Goal: Book appointment/travel/reservation

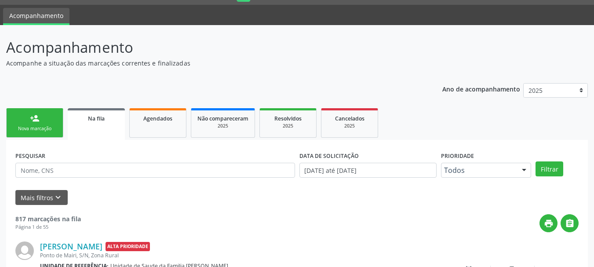
scroll to position [23, 0]
click at [44, 128] on div "Nova marcação" at bounding box center [35, 128] width 44 height 7
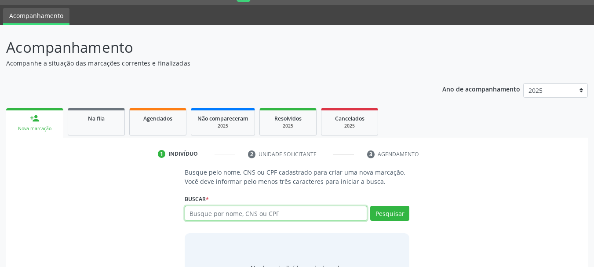
click at [240, 215] on input "text" at bounding box center [276, 213] width 183 height 15
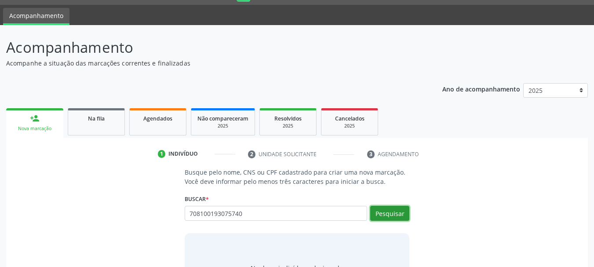
click at [388, 215] on button "Pesquisar" at bounding box center [389, 213] width 39 height 15
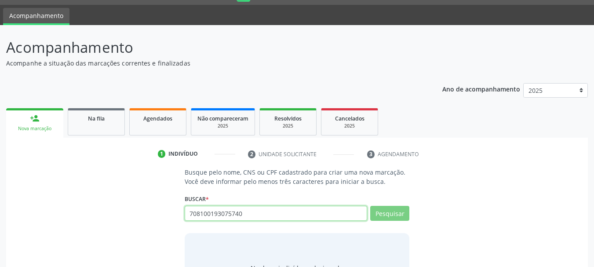
click at [284, 214] on input "708100193075740" at bounding box center [276, 213] width 183 height 15
type input "70810019"
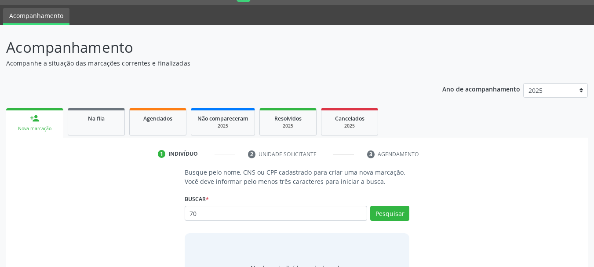
type input "7"
type input "[PERSON_NAME]"
click at [384, 212] on button "Pesquisar" at bounding box center [389, 213] width 39 height 15
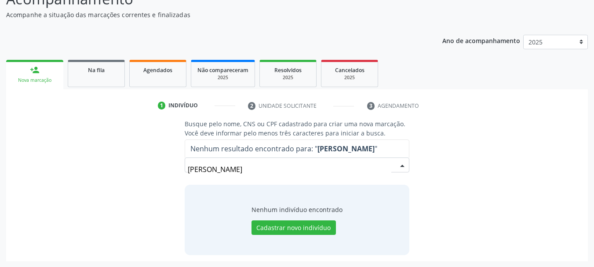
scroll to position [72, 0]
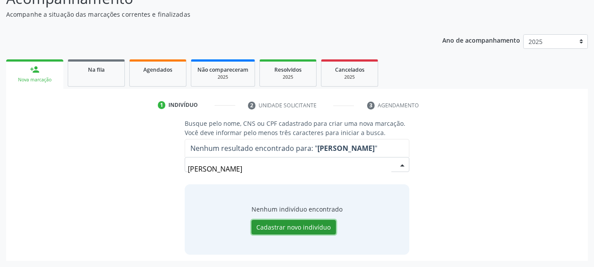
click at [302, 228] on button "Cadastrar novo indivíduo" at bounding box center [293, 227] width 84 height 15
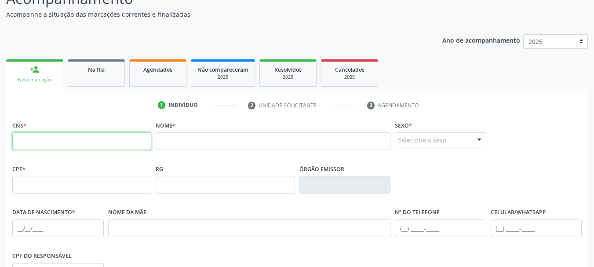
click at [95, 144] on input "text" at bounding box center [81, 141] width 139 height 18
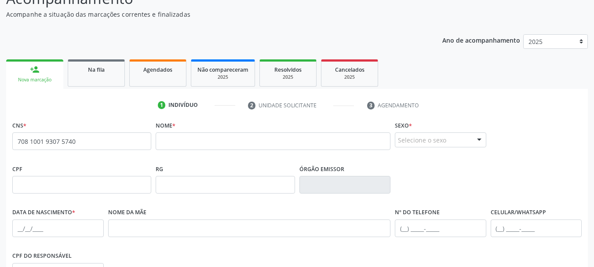
type input "708 1001 9307 5740"
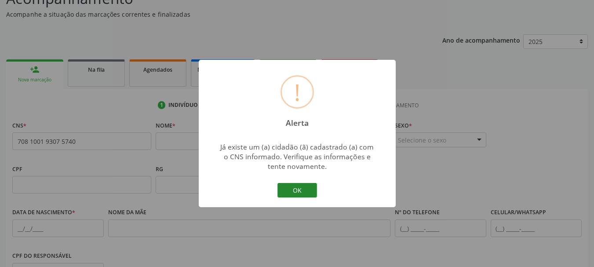
click at [303, 197] on button "OK" at bounding box center [297, 190] width 40 height 15
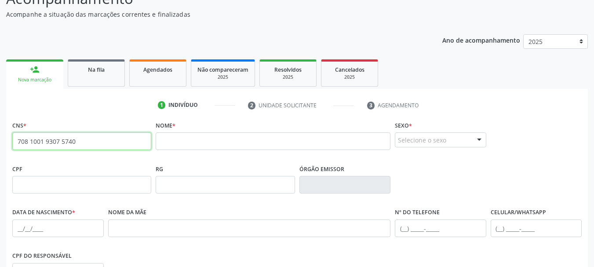
click at [147, 145] on input "708 1001 9307 5740" at bounding box center [81, 141] width 139 height 18
click at [51, 76] on link "person_add Nova marcação" at bounding box center [34, 73] width 57 height 29
click at [41, 72] on link "person_add Nova marcação" at bounding box center [34, 73] width 57 height 29
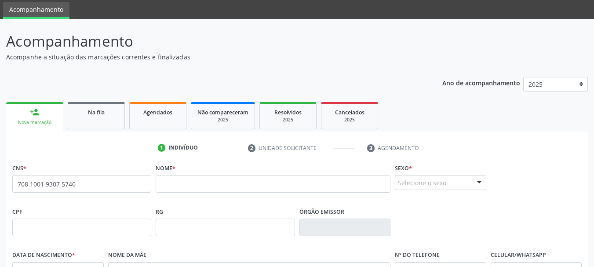
scroll to position [0, 0]
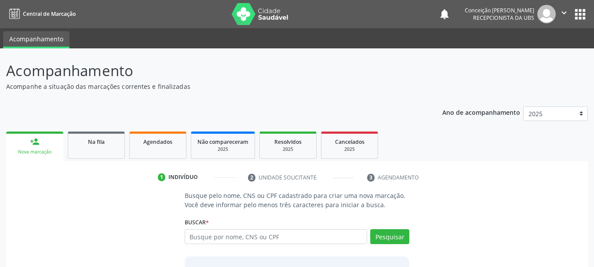
click at [247, 238] on input "text" at bounding box center [276, 236] width 183 height 15
type input "[PERSON_NAME]"
click at [380, 240] on button "Pesquisar" at bounding box center [389, 236] width 39 height 15
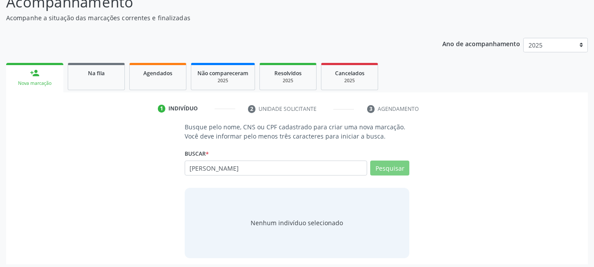
scroll to position [72, 0]
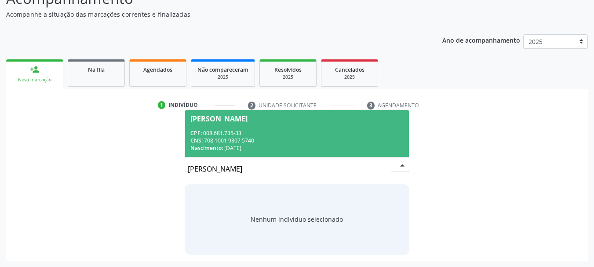
click at [231, 139] on div "CNS: 708 1001 9307 5740" at bounding box center [297, 140] width 214 height 7
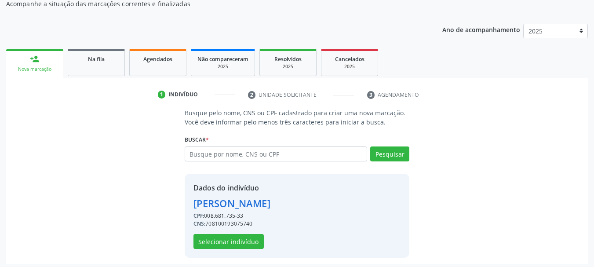
scroll to position [86, 0]
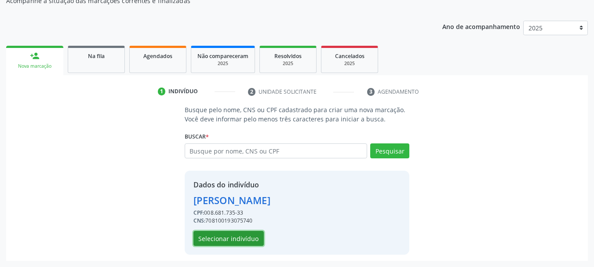
click at [210, 242] on button "Selecionar indivíduo" at bounding box center [228, 238] width 70 height 15
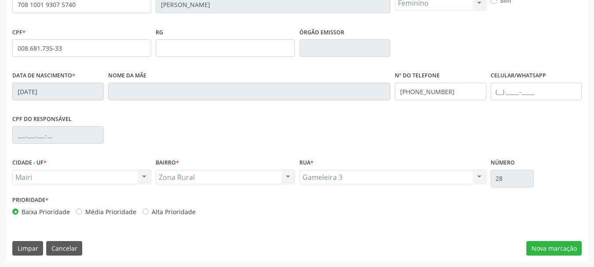
scroll to position [210, 0]
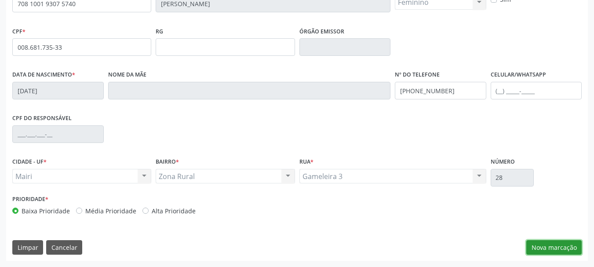
click at [554, 248] on button "Nova marcação" at bounding box center [553, 247] width 55 height 15
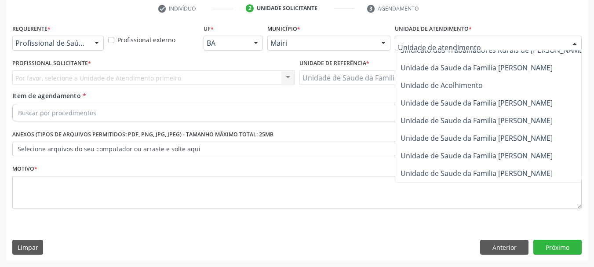
scroll to position [667, 0]
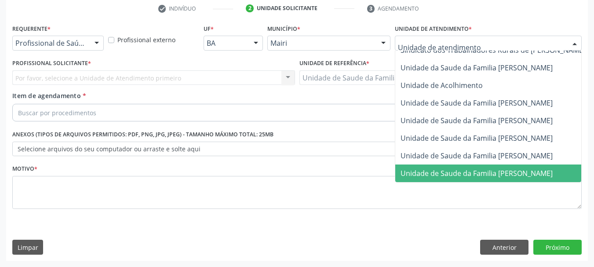
click at [468, 172] on span "Unidade de Saude da Familia [PERSON_NAME]" at bounding box center [508, 173] width 227 height 18
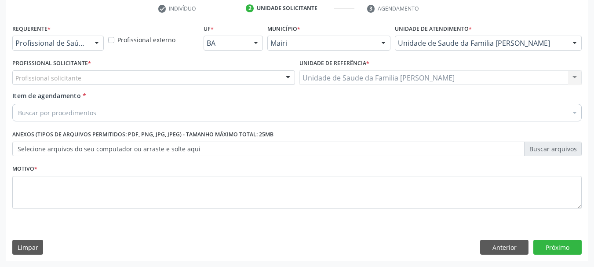
click at [290, 77] on div at bounding box center [287, 78] width 13 height 15
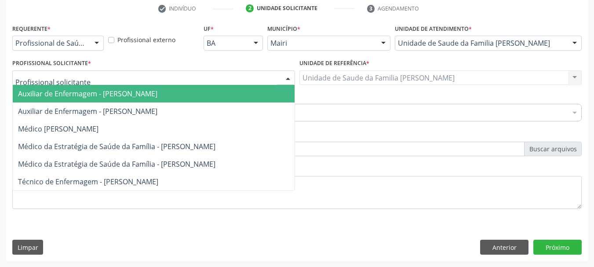
click at [290, 77] on div at bounding box center [287, 78] width 13 height 15
click at [283, 81] on div at bounding box center [287, 78] width 13 height 15
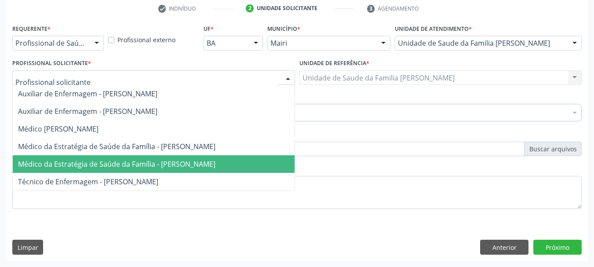
click at [165, 167] on span "Médico da Estratégia de Saúde da Família - Gileno Amado Nunes Sena Filho" at bounding box center [116, 164] width 197 height 10
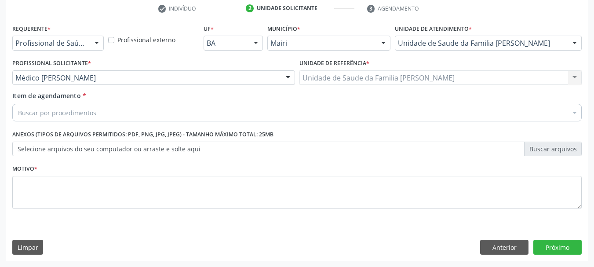
click at [184, 108] on div "Buscar por procedimentos" at bounding box center [296, 113] width 569 height 18
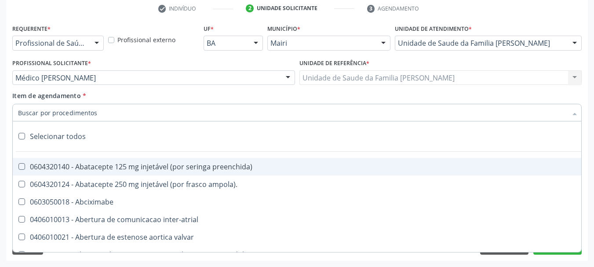
type input "3"
type input "#"
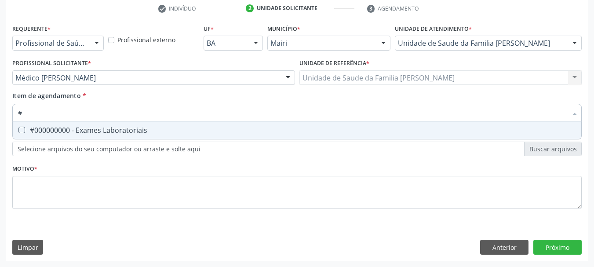
click at [206, 130] on div "#000000000 - Exames Laboratoriais" at bounding box center [297, 130] width 558 height 7
checkbox Laboratoriais "true"
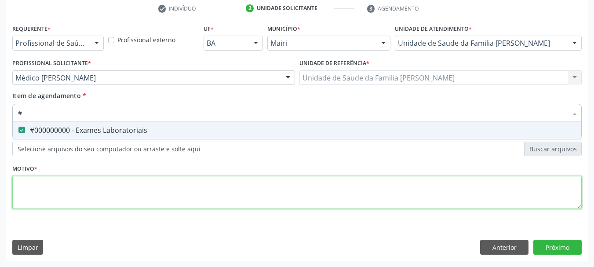
click at [203, 184] on div "Requerente * Profissional de Saúde Profissional de Saúde Paciente Nenhum result…" at bounding box center [296, 121] width 569 height 199
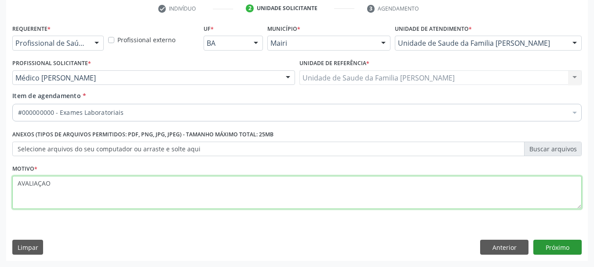
type textarea "AVALIAÇAO"
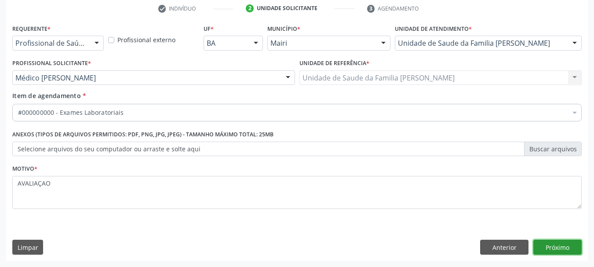
click at [552, 249] on button "Próximo" at bounding box center [557, 247] width 48 height 15
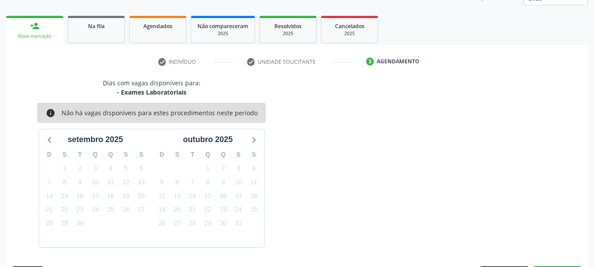
scroll to position [142, 0]
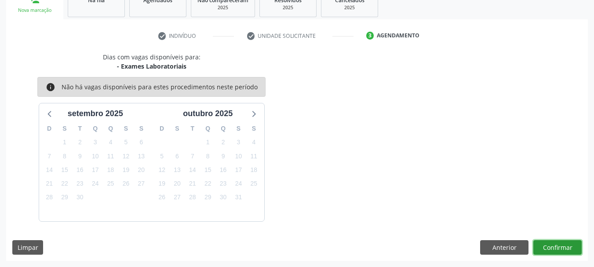
click at [552, 249] on button "Confirmar" at bounding box center [557, 247] width 48 height 15
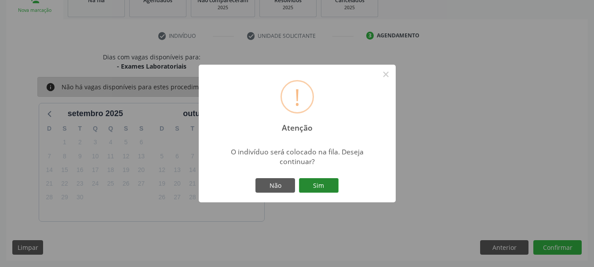
click at [315, 184] on button "Sim" at bounding box center [319, 185] width 40 height 15
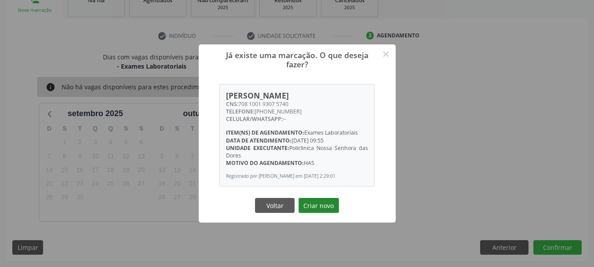
click at [323, 209] on button "Criar novo" at bounding box center [319, 205] width 40 height 15
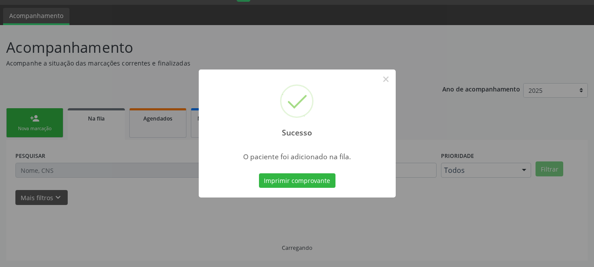
scroll to position [23, 0]
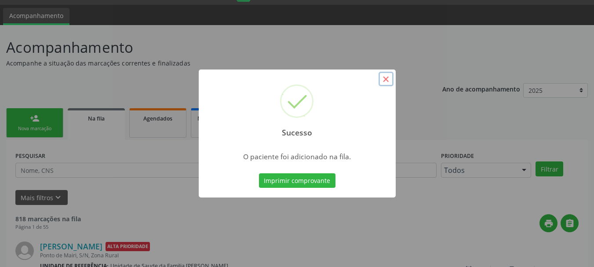
click at [388, 82] on button "×" at bounding box center [386, 79] width 15 height 15
